Goal: Information Seeking & Learning: Learn about a topic

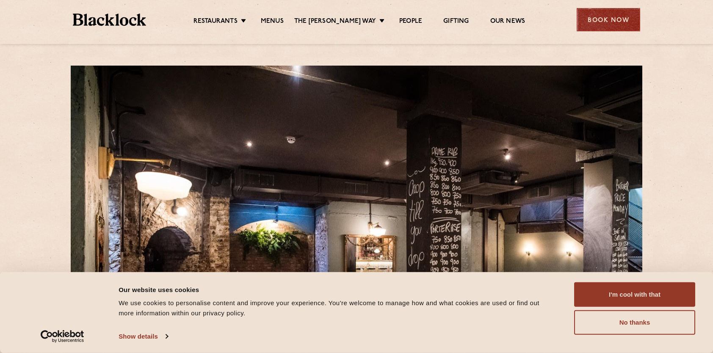
click at [594, 20] on div "Book Now" at bounding box center [609, 19] width 64 height 23
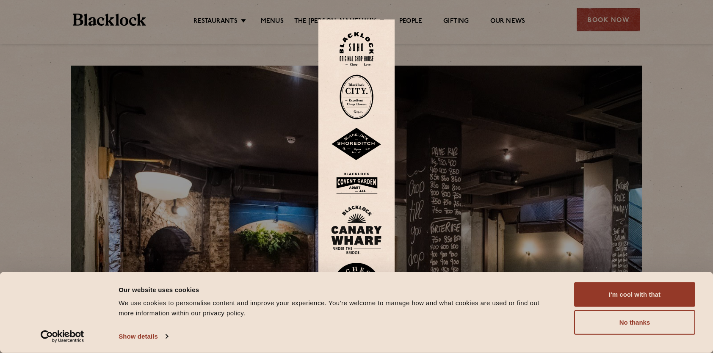
click at [357, 97] on img at bounding box center [357, 97] width 34 height 45
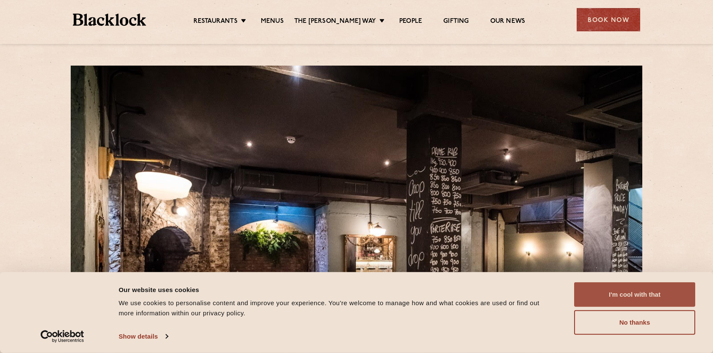
click at [616, 297] on button "I'm cool with that" at bounding box center [634, 294] width 121 height 25
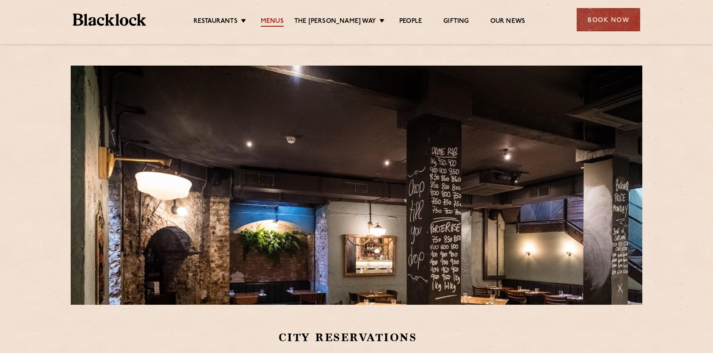
click at [284, 22] on link "Menus" at bounding box center [272, 21] width 23 height 9
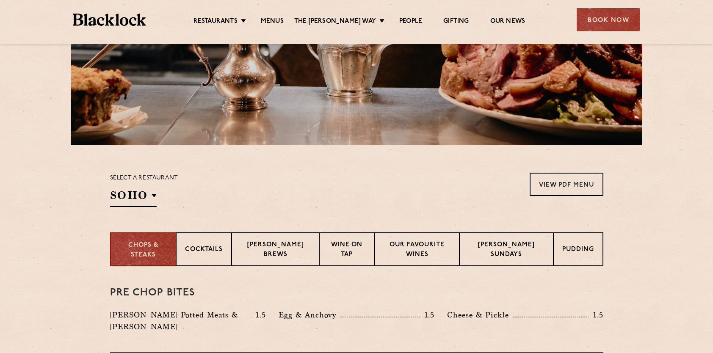
scroll to position [160, 0]
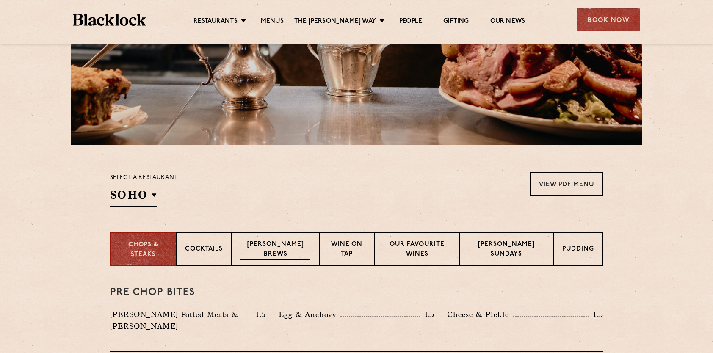
click at [268, 251] on p "[PERSON_NAME] Brews" at bounding box center [275, 250] width 69 height 20
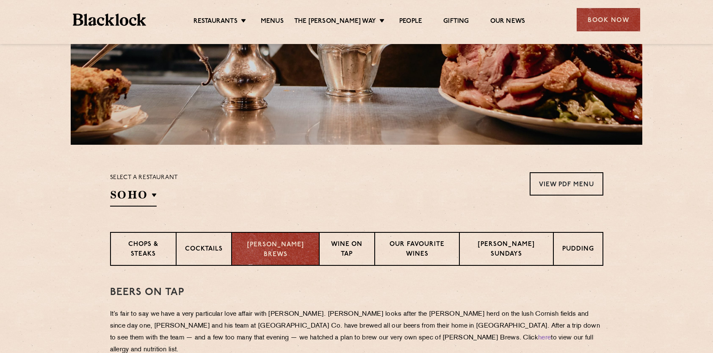
scroll to position [294, 0]
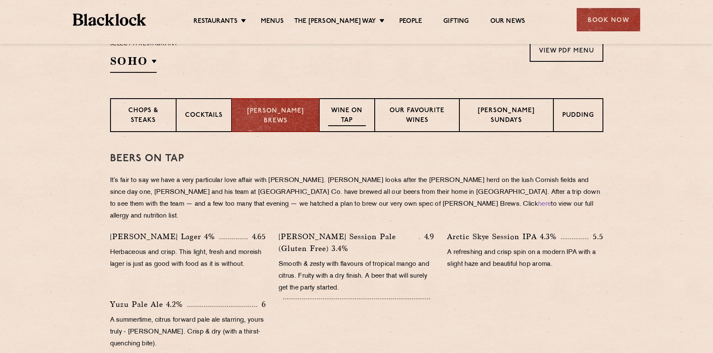
click at [349, 107] on p "Wine on Tap" at bounding box center [347, 116] width 38 height 20
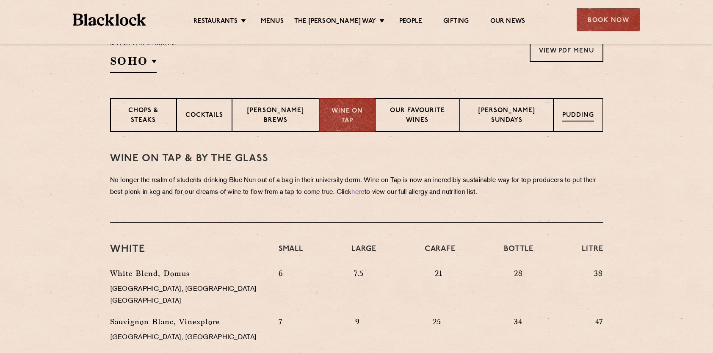
click at [582, 114] on p "Pudding" at bounding box center [578, 116] width 32 height 11
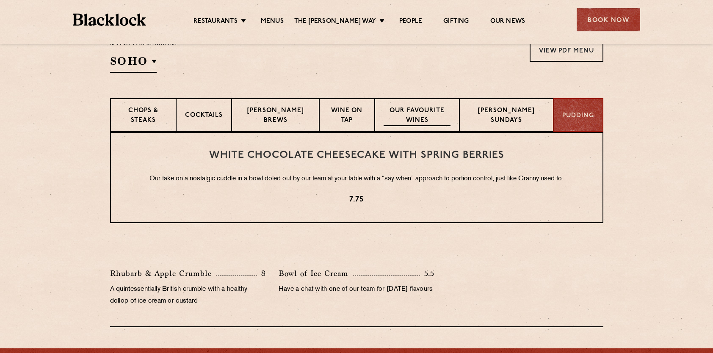
click at [418, 111] on p "Our favourite wines" at bounding box center [417, 116] width 67 height 20
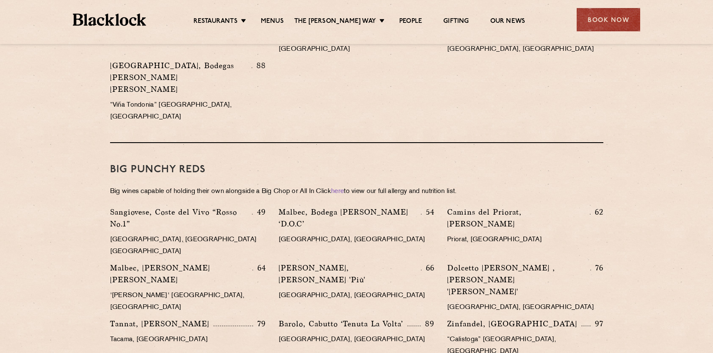
scroll to position [1195, 0]
